Goal: Task Accomplishment & Management: Manage account settings

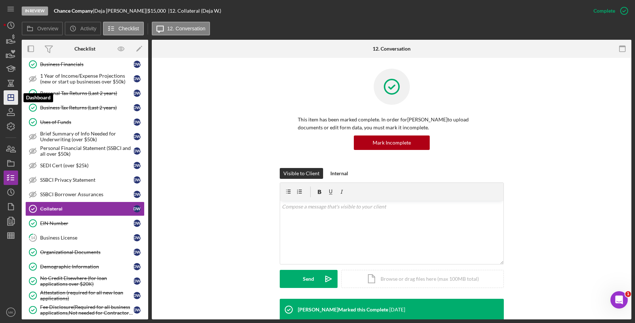
click at [14, 94] on icon "Icon/Dashboard" at bounding box center [11, 98] width 18 height 18
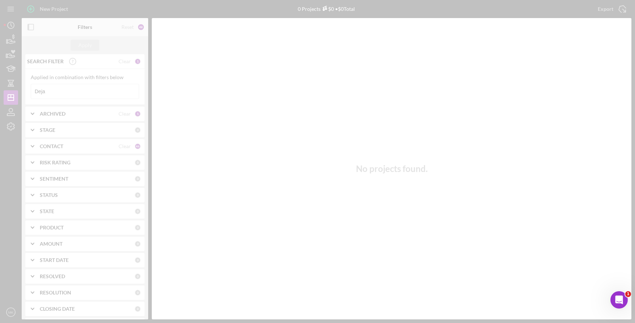
click at [63, 91] on div at bounding box center [317, 161] width 635 height 323
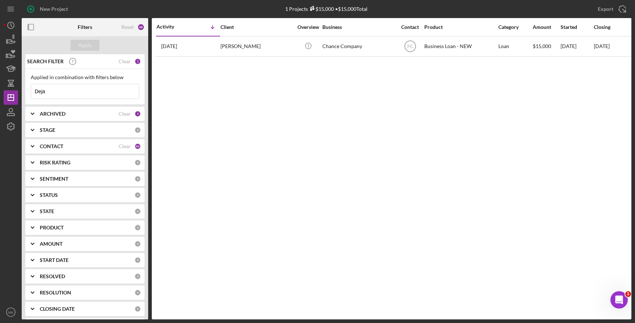
drag, startPoint x: 63, startPoint y: 91, endPoint x: 22, endPoint y: 91, distance: 41.6
click at [22, 91] on div "SEARCH FILTER Clear 1 Applied in combination with filters below Deja Icon/Menu …" at bounding box center [85, 186] width 127 height 265
type input "[PERSON_NAME]"
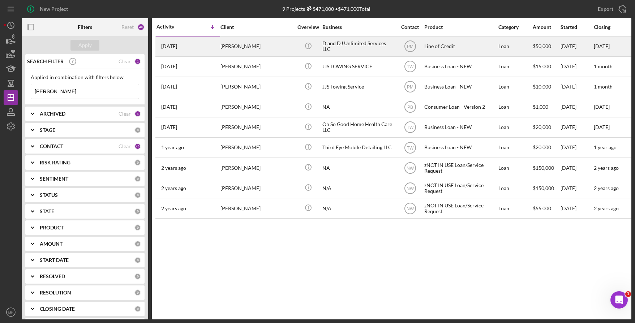
click at [266, 46] on div "[PERSON_NAME]" at bounding box center [257, 46] width 72 height 19
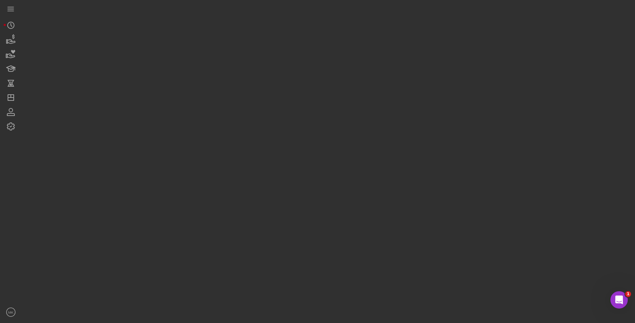
click at [266, 46] on div at bounding box center [327, 160] width 610 height 320
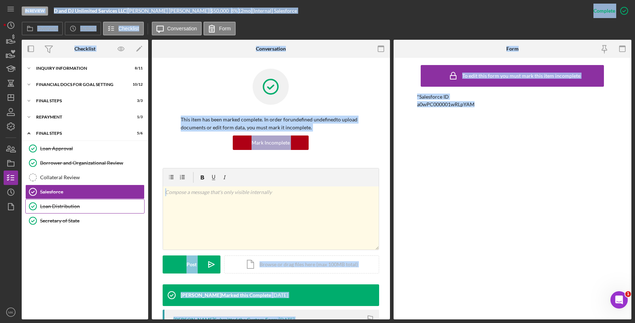
click at [58, 207] on div "Loan Distribution" at bounding box center [92, 207] width 104 height 6
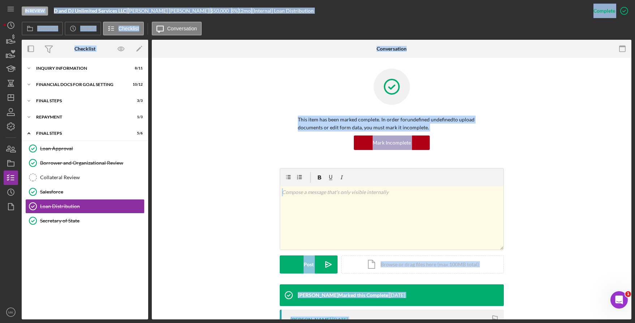
scroll to position [72, 0]
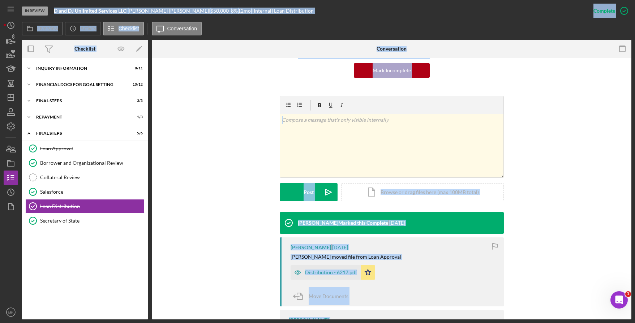
click at [571, 229] on div "[PERSON_NAME] Marked this Complete [DATE] [PERSON_NAME] [DATE] [PERSON_NAME] mo…" at bounding box center [392, 281] width 458 height 138
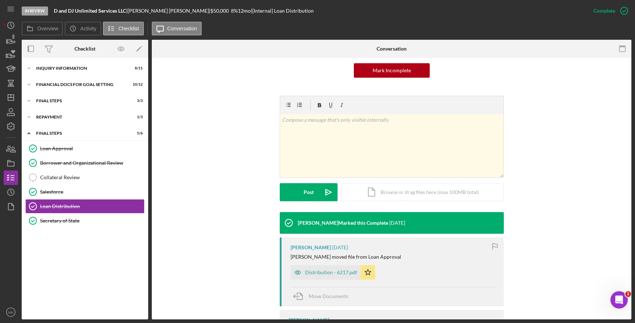
scroll to position [115, 0]
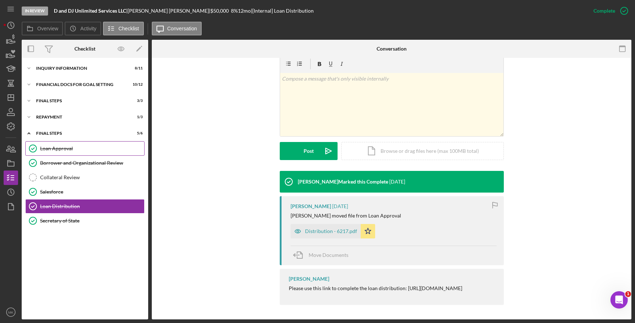
click at [62, 149] on div "Loan Approval" at bounding box center [92, 149] width 104 height 6
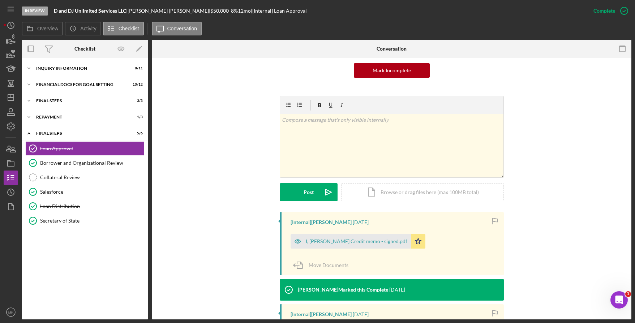
scroll to position [145, 0]
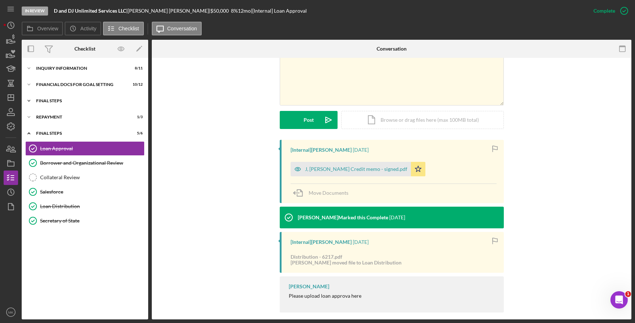
click at [58, 100] on div "FINAL STEPS" at bounding box center [87, 101] width 103 height 4
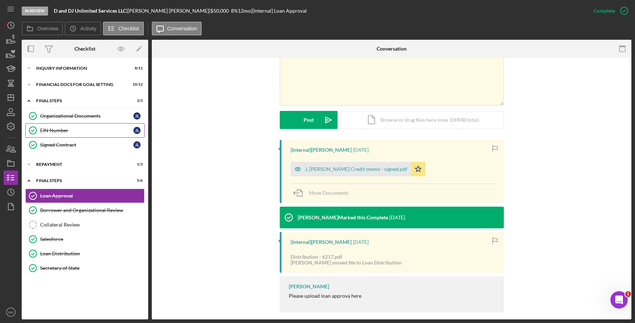
click at [77, 123] on link "Organizational Documents Organizational Documents [PERSON_NAME]" at bounding box center [84, 116] width 119 height 14
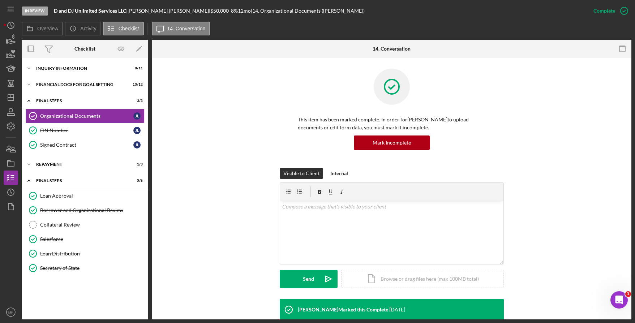
scroll to position [123, 0]
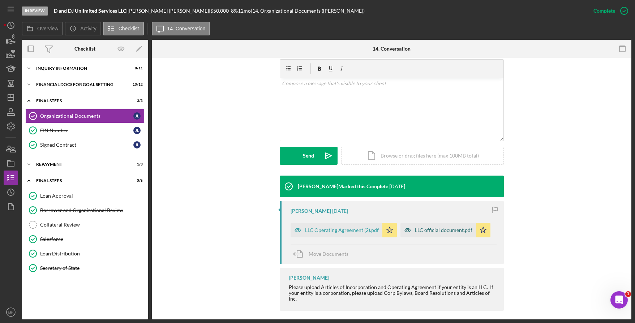
click at [419, 234] on div "LLC official document.pdf" at bounding box center [439, 230] width 76 height 14
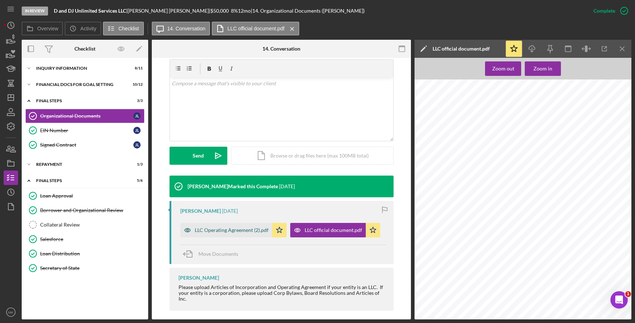
click at [236, 227] on div "LLC Operating Agreement (2).pdf" at bounding box center [232, 230] width 74 height 6
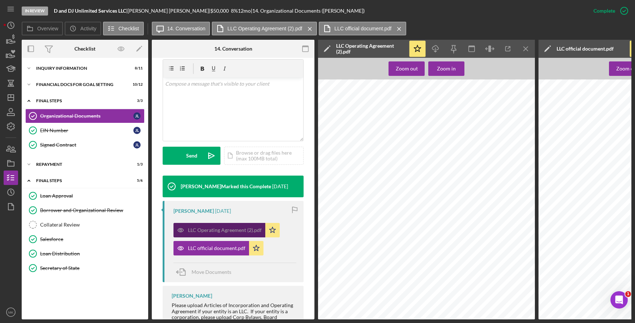
scroll to position [163, 0]
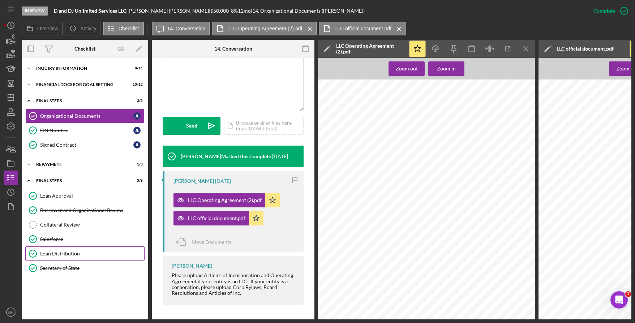
click at [55, 256] on div "Loan Distribution" at bounding box center [92, 254] width 104 height 6
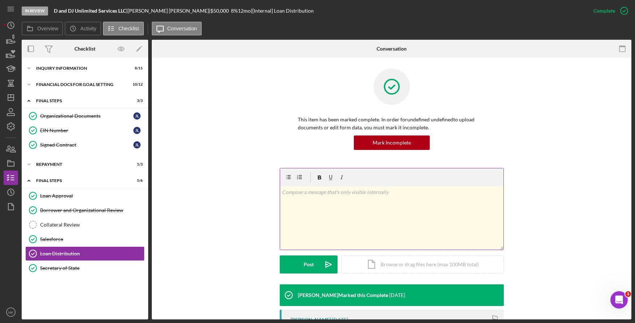
scroll to position [115, 0]
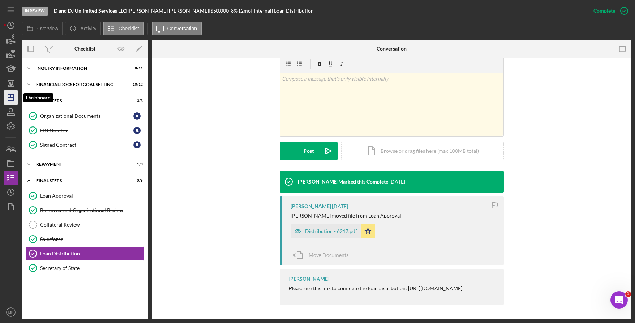
click at [9, 100] on icon "Icon/Dashboard" at bounding box center [11, 98] width 18 height 18
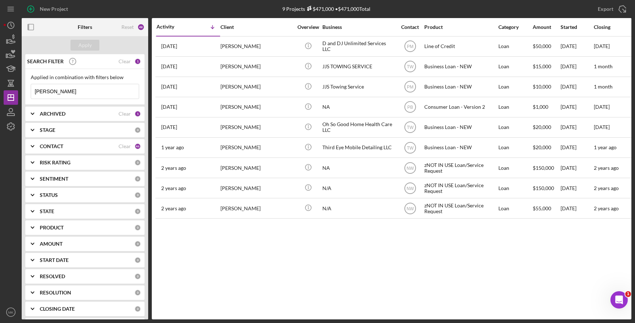
drag, startPoint x: 77, startPoint y: 91, endPoint x: 23, endPoint y: 85, distance: 54.1
click at [23, 85] on div "SEARCH FILTER Clear 1 Applied in combination with filters below [PERSON_NAME] I…" at bounding box center [85, 186] width 127 height 265
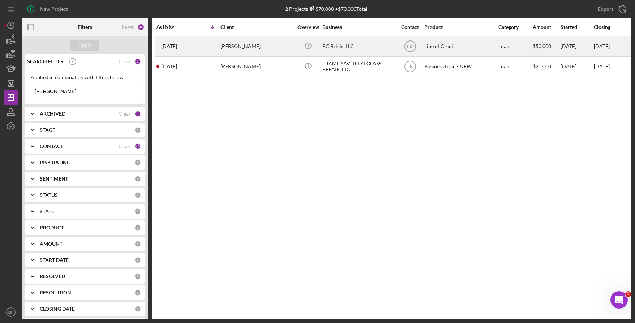
type input "[PERSON_NAME]"
click at [249, 46] on div "[PERSON_NAME]" at bounding box center [257, 46] width 72 height 19
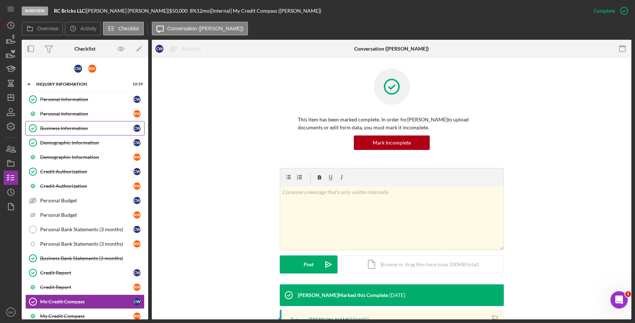
click at [72, 129] on div "Business Information" at bounding box center [86, 128] width 93 height 6
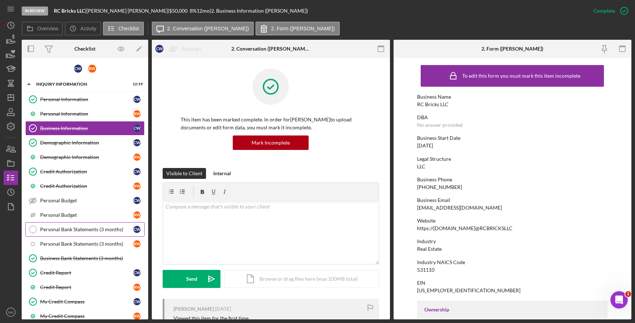
scroll to position [120, 0]
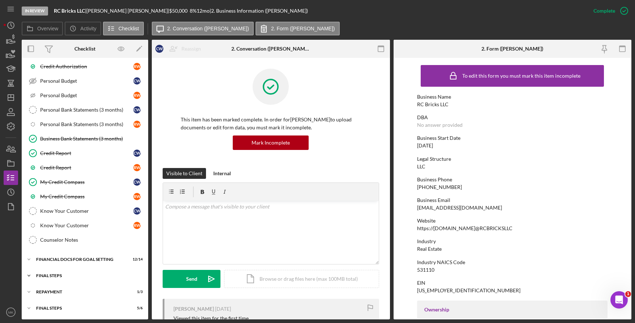
click at [66, 275] on div "FINAL STEPS" at bounding box center [87, 276] width 103 height 4
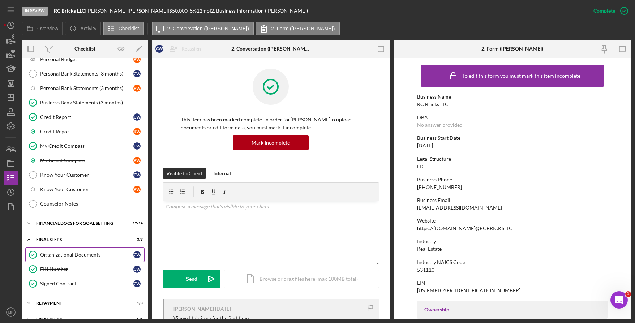
click at [64, 252] on div "Organizational Documents" at bounding box center [86, 255] width 93 height 6
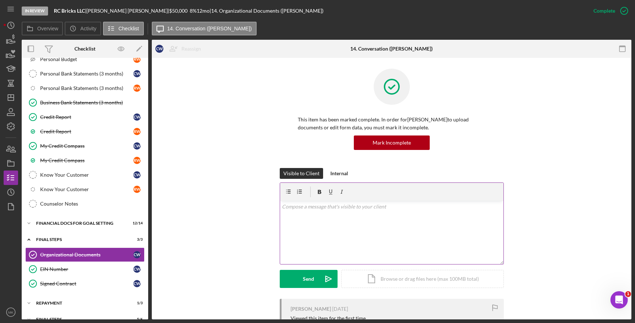
scroll to position [176, 0]
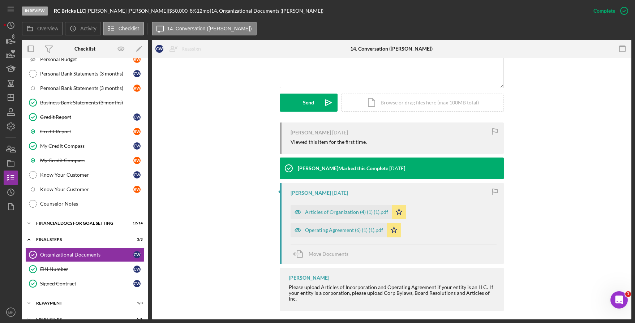
click at [451, 209] on div "Articles of Organization (4) (1) (1).pdf Icon/Star Operating Agreement (6) (1) …" at bounding box center [394, 219] width 206 height 36
click at [334, 213] on div "Articles of Organization (4) (1) (1).pdf" at bounding box center [346, 212] width 83 height 6
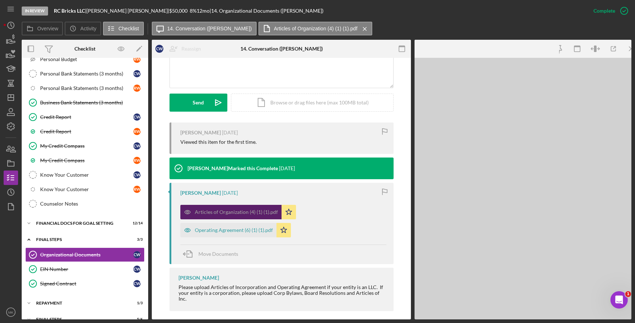
click at [334, 213] on div "Articles of Organization (4) (1) (1).pdf Icon/Star Operating Agreement (6) (1) …" at bounding box center [283, 219] width 206 height 36
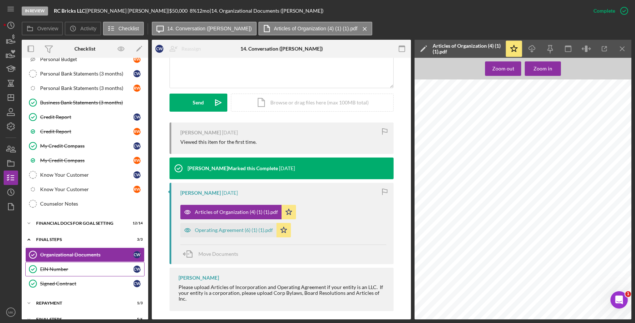
scroll to position [167, 0]
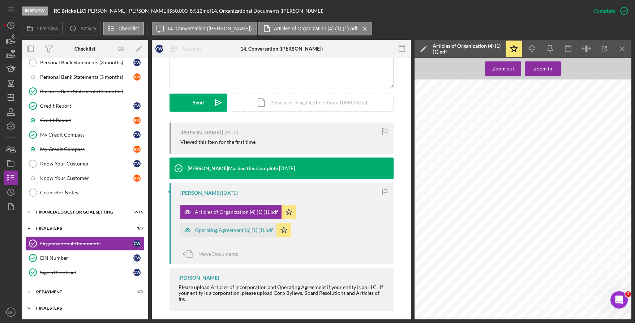
click at [51, 306] on div "Icon/Expander Final Steps 5 / 6" at bounding box center [85, 308] width 127 height 14
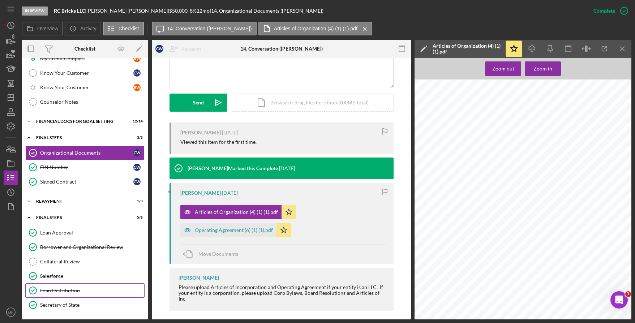
click at [78, 293] on div "Loan Distribution" at bounding box center [92, 291] width 104 height 6
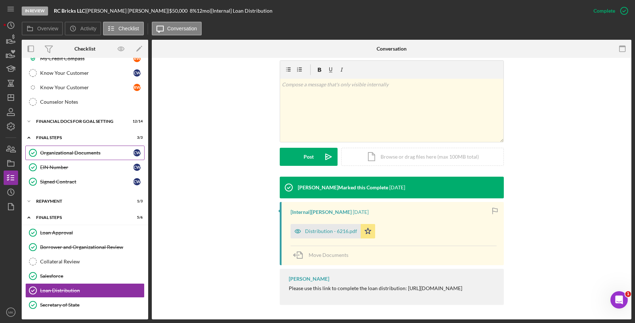
scroll to position [185, 0]
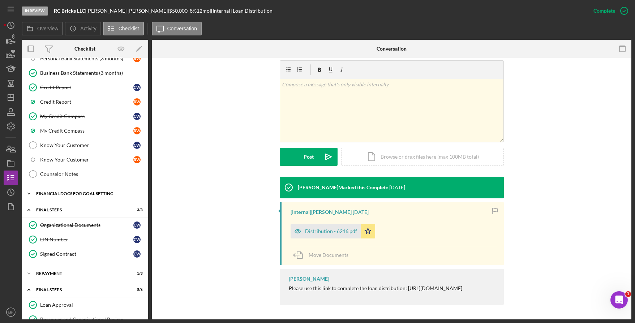
click at [73, 194] on div "Financial Docs for Goal Setting" at bounding box center [87, 194] width 103 height 4
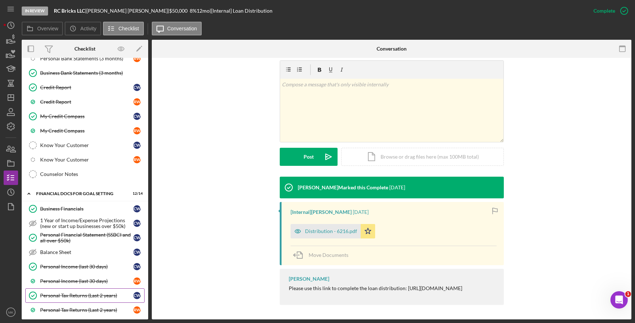
click at [78, 296] on div "Personal Tax Returns (Last 2 years)" at bounding box center [86, 296] width 93 height 6
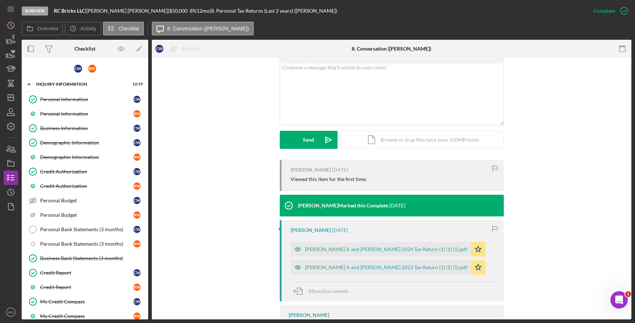
scroll to position [175, 0]
